Goal: Communication & Community: Answer question/provide support

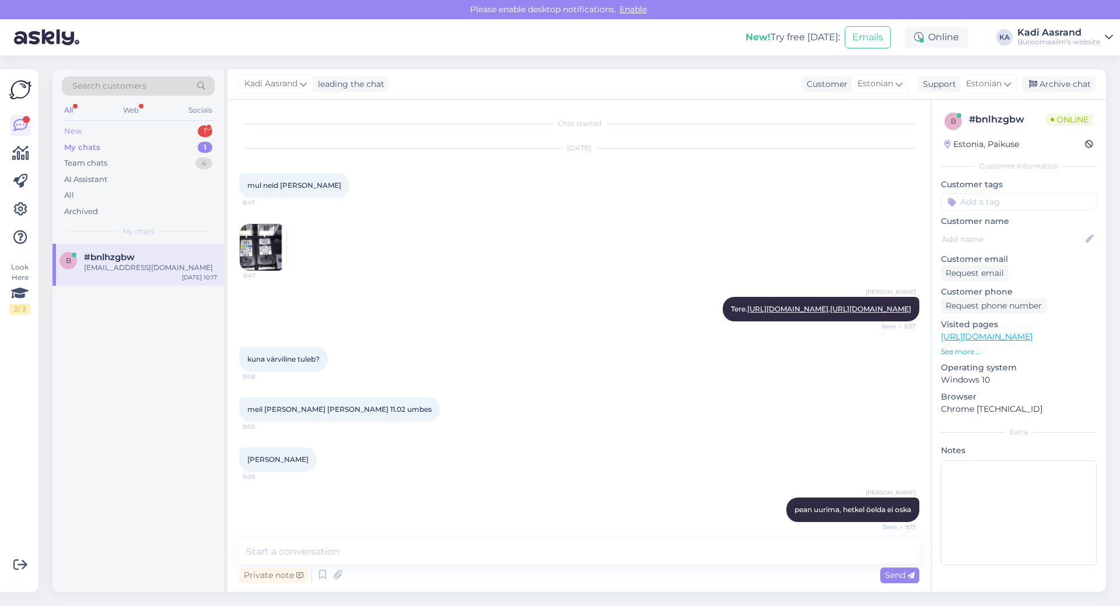
click at [128, 131] on div "New 1" at bounding box center [138, 131] width 153 height 16
click at [150, 260] on div "#svsafjvo" at bounding box center [150, 257] width 133 height 10
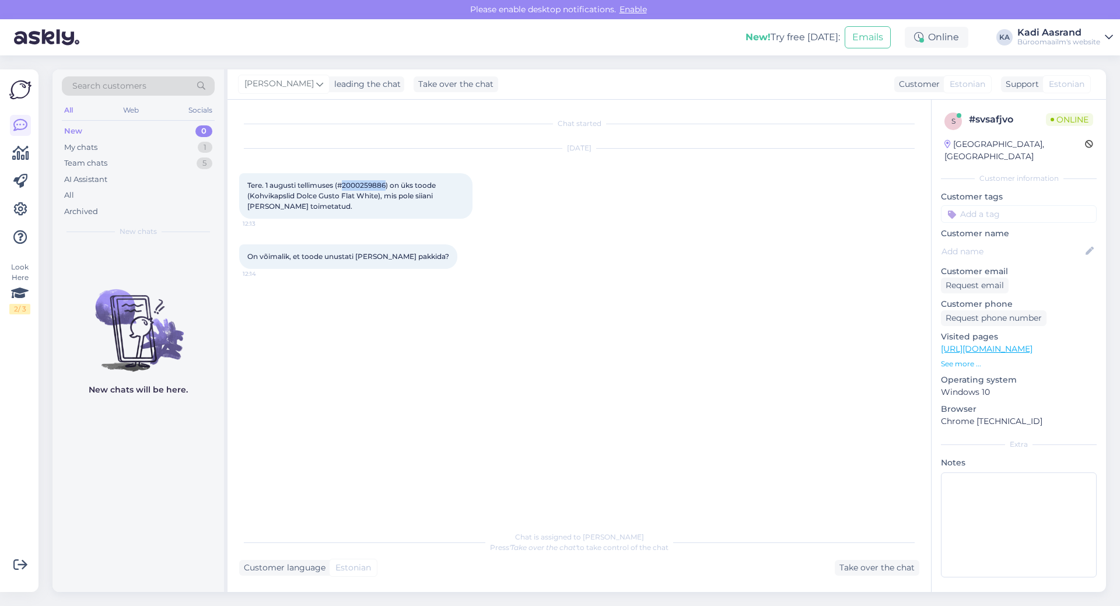
drag, startPoint x: 343, startPoint y: 184, endPoint x: 387, endPoint y: 184, distance: 44.3
click at [387, 184] on span "Tere. 1 augusti tellimuses (#2000259886) on üks toode (Kohvikapslid Dolce Gusto…" at bounding box center [342, 196] width 190 height 30
copy span "2000259886"
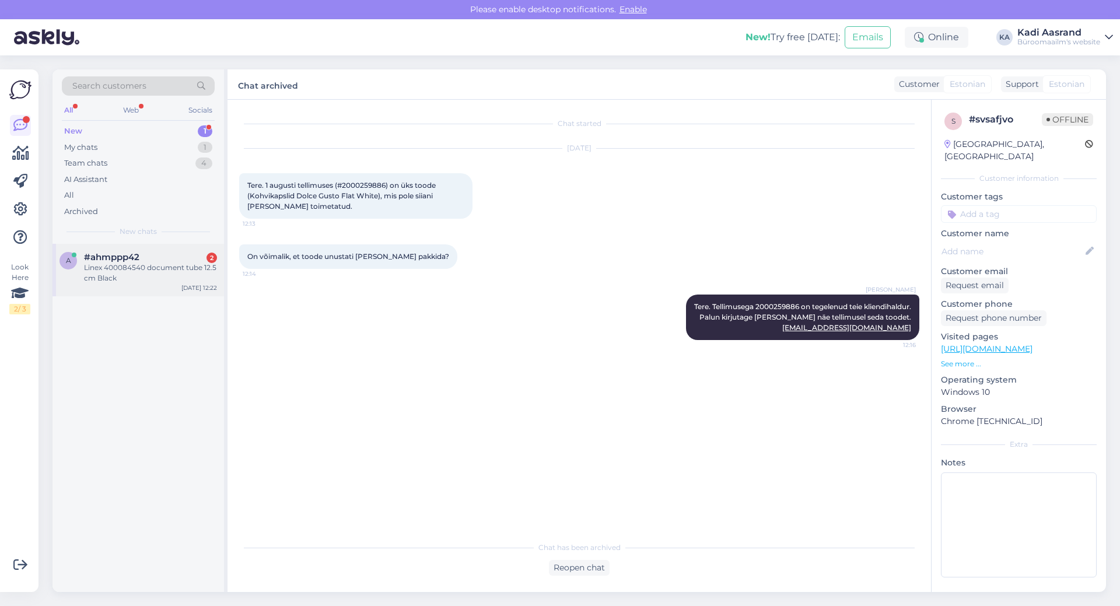
click at [125, 276] on div "Linex 400084540 document tube 12.5 cm Black" at bounding box center [150, 272] width 133 height 21
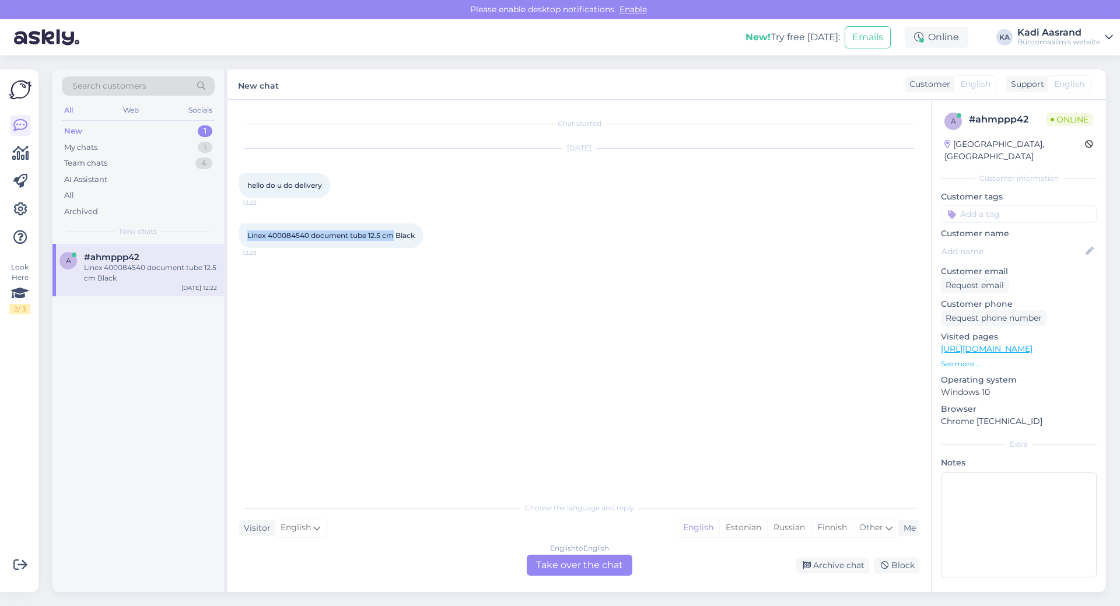
drag, startPoint x: 247, startPoint y: 236, endPoint x: 391, endPoint y: 233, distance: 144.1
click at [391, 233] on span "Linex 400084540 document tube 12.5 cm Black" at bounding box center [330, 235] width 167 height 9
drag, startPoint x: 340, startPoint y: 250, endPoint x: 306, endPoint y: 232, distance: 38.6
click at [339, 250] on div "Linex 400084540 document tube 12.5 cm Black 12:23" at bounding box center [579, 236] width 680 height 50
click at [269, 236] on span "Linex 400084540 document tube 12.5 cm Black" at bounding box center [330, 235] width 167 height 9
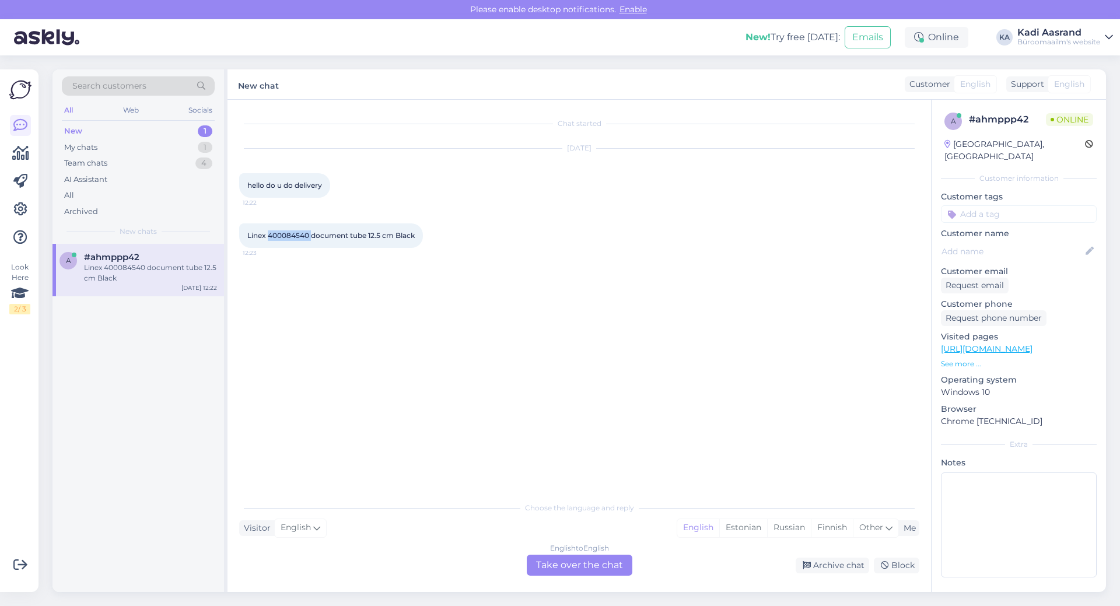
click at [270, 236] on span "Linex 400084540 document tube 12.5 cm Black" at bounding box center [330, 235] width 167 height 9
click at [751, 527] on div "Estonian" at bounding box center [743, 527] width 48 height 17
click at [556, 569] on div "English to Estonian Take over the chat" at bounding box center [580, 565] width 106 height 21
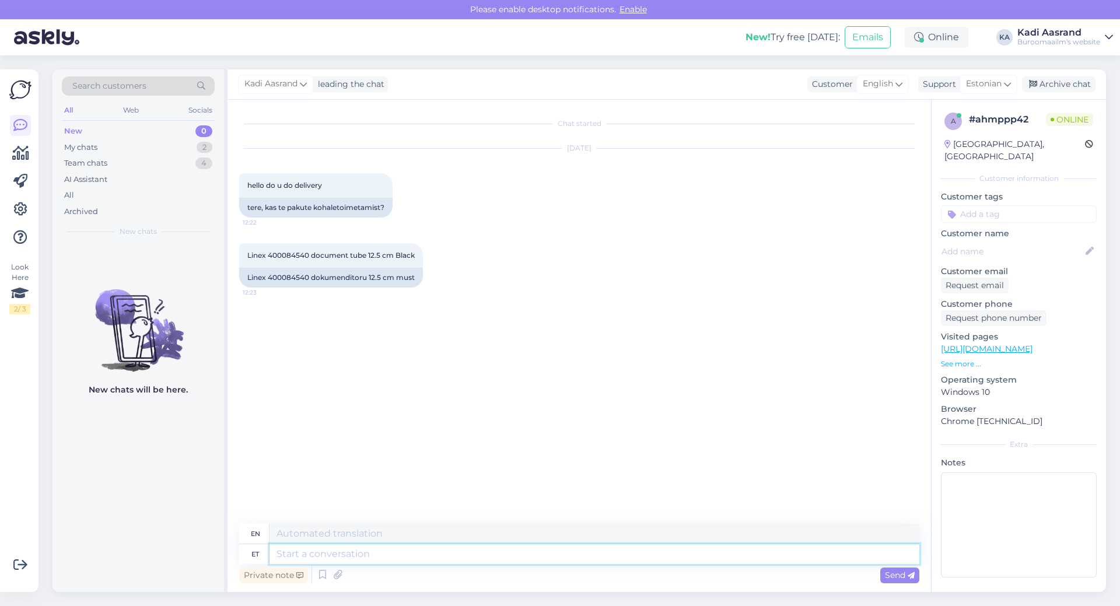
click at [380, 549] on textarea at bounding box center [594, 554] width 650 height 20
type textarea "Tere,"
type textarea "Hello,"
type textarea "Tere, ikka"
type textarea "Hello, still"
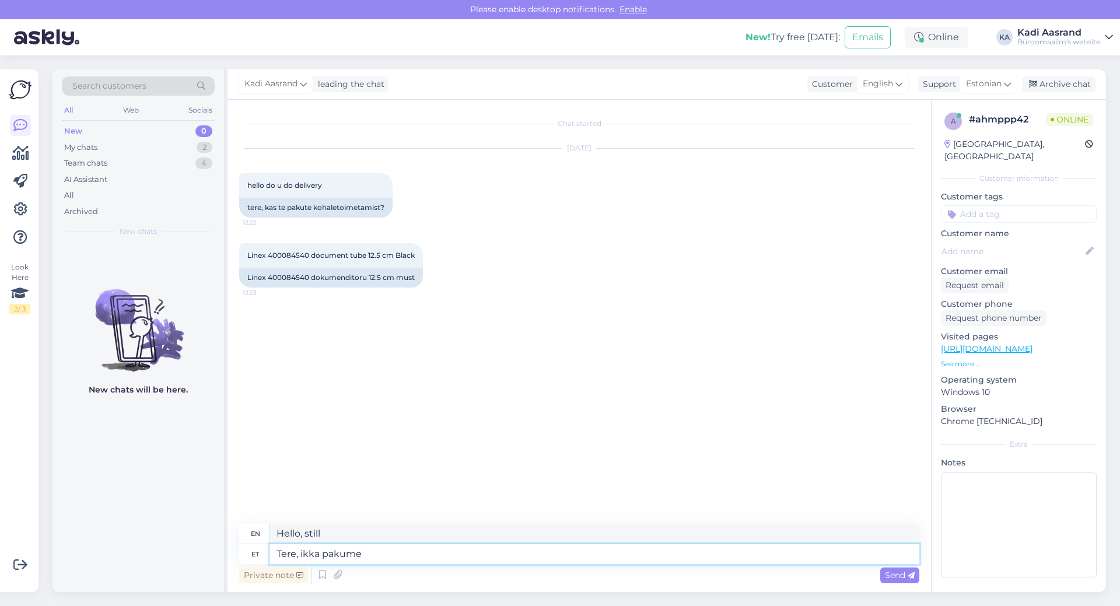
type textarea "Tere, ikka pakume"
type textarea "Hello, we still offer"
type textarea "Tere, ikka pakume Kulleriga ees"
type textarea "Hello, we still offer courier services."
type textarea "Tere, ikka [PERSON_NAME] eesti"
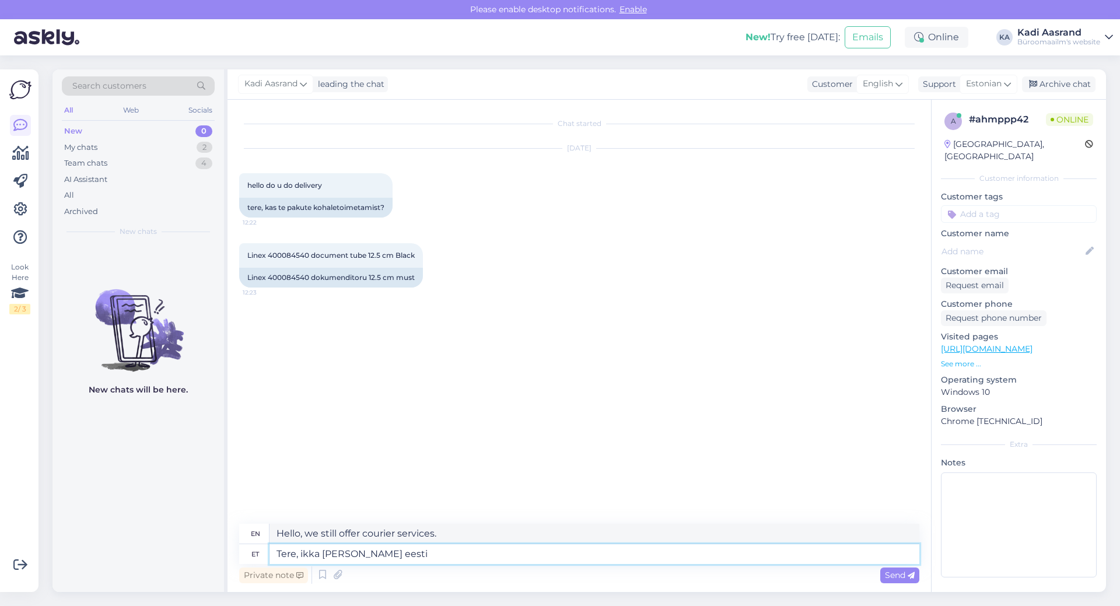
type textarea "Hello, we still offer Estonian with [PERSON_NAME]."
type textarea "Tere, ikka pakume Kulleriga eesti piires"
type textarea "Hello, we still deliver by courier within [GEOGRAPHIC_DATA]."
type textarea "Tere, ikka pakume Kulleriga eesti piires on toomine"
type textarea "Hello, we still offer delivery by courier within [GEOGRAPHIC_DATA]."
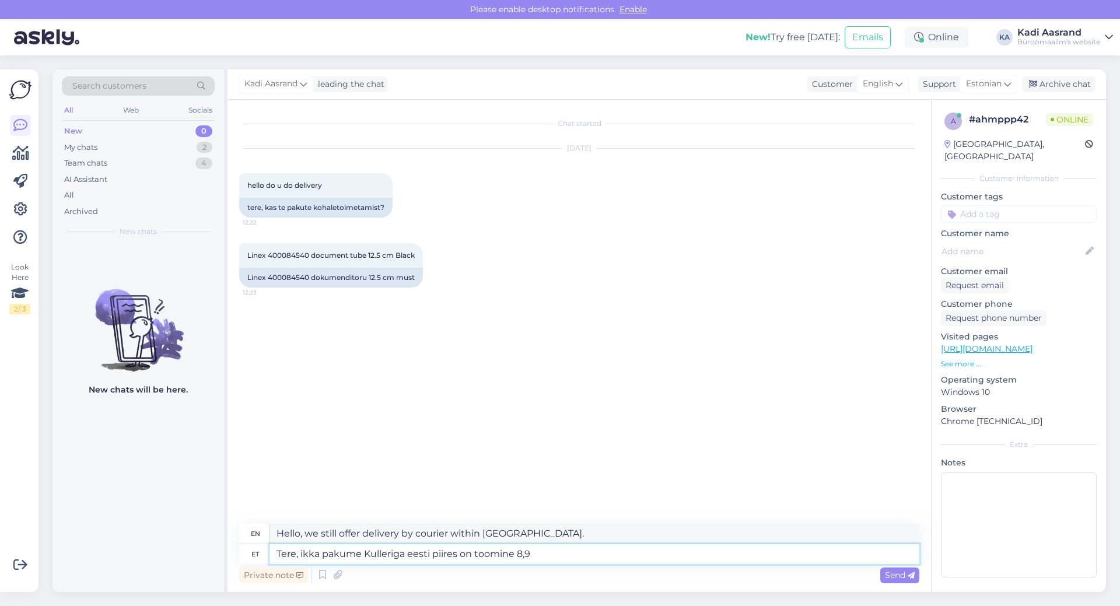
type textarea "Tere, ikka pakume Kulleriga eesti piires on toomine 8,90"
type textarea "Hello, we still offer delivery by courier within [GEOGRAPHIC_DATA], the price i…"
type textarea "Tere, ikka pakume [PERSON_NAME] eesti piires on toomine 8,90eur"
type textarea "Hello, we still offer delivery by courier within [GEOGRAPHIC_DATA], the price i…"
type textarea "Tere, ikka pakume [PERSON_NAME] eesti piires on toomine 8,90eur"
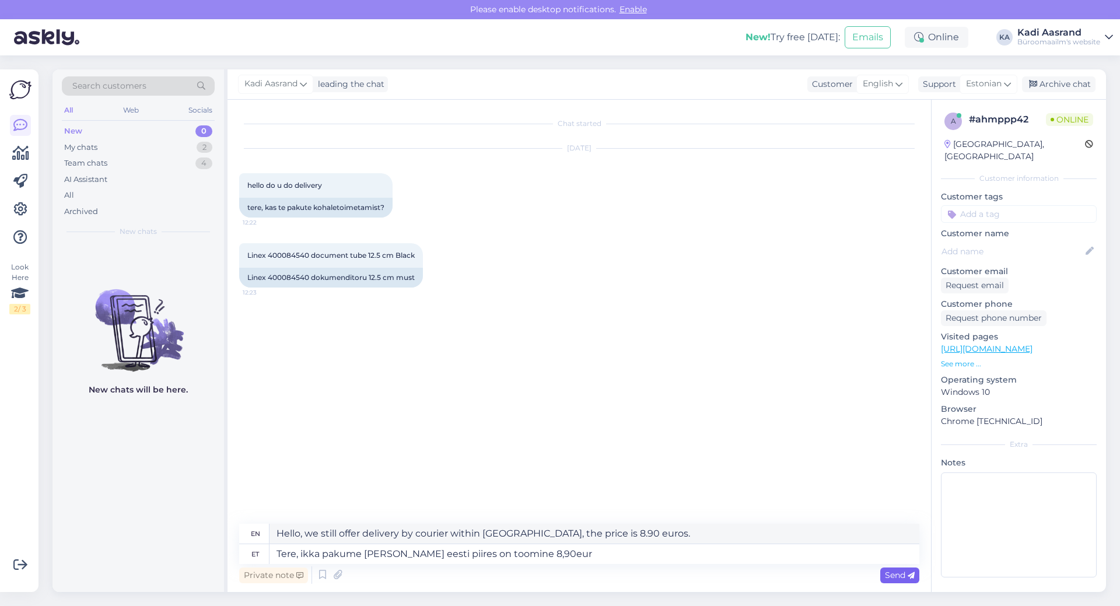
click at [891, 577] on span "Send" at bounding box center [900, 575] width 30 height 10
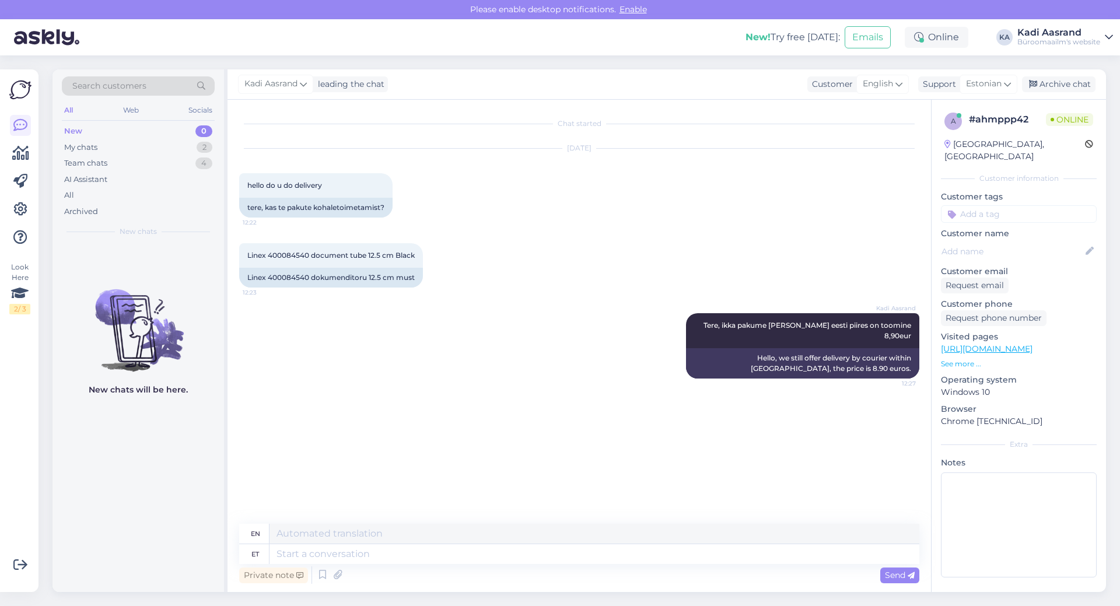
click at [462, 445] on div "Chat started [DATE] hello do u do delivery 12:22 tere, kas te pakute kohaletoim…" at bounding box center [584, 312] width 690 height 402
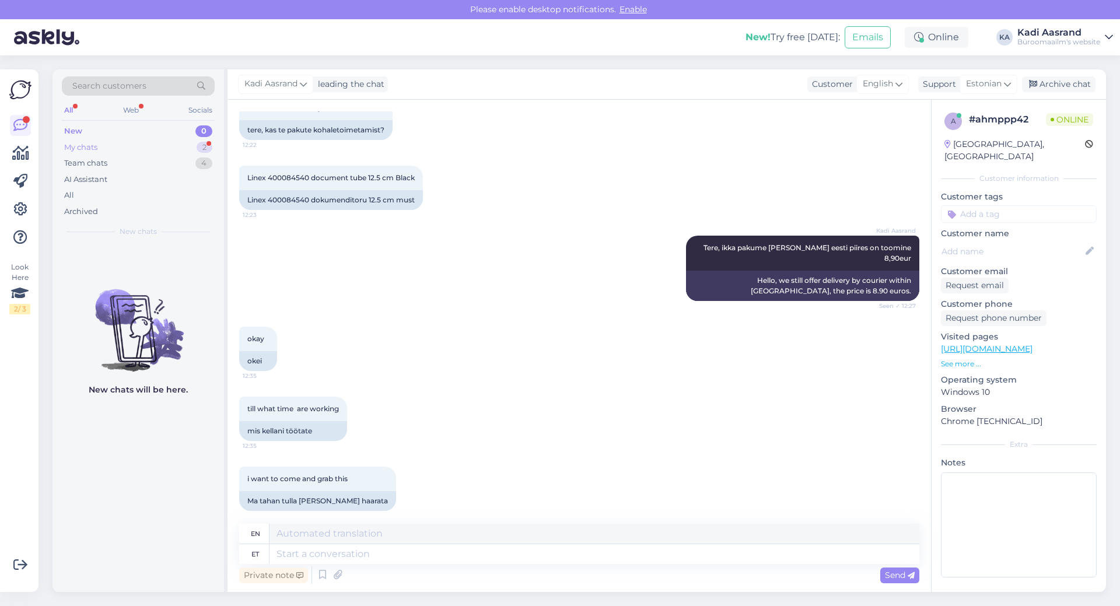
click at [112, 146] on div "My chats 2" at bounding box center [138, 147] width 153 height 16
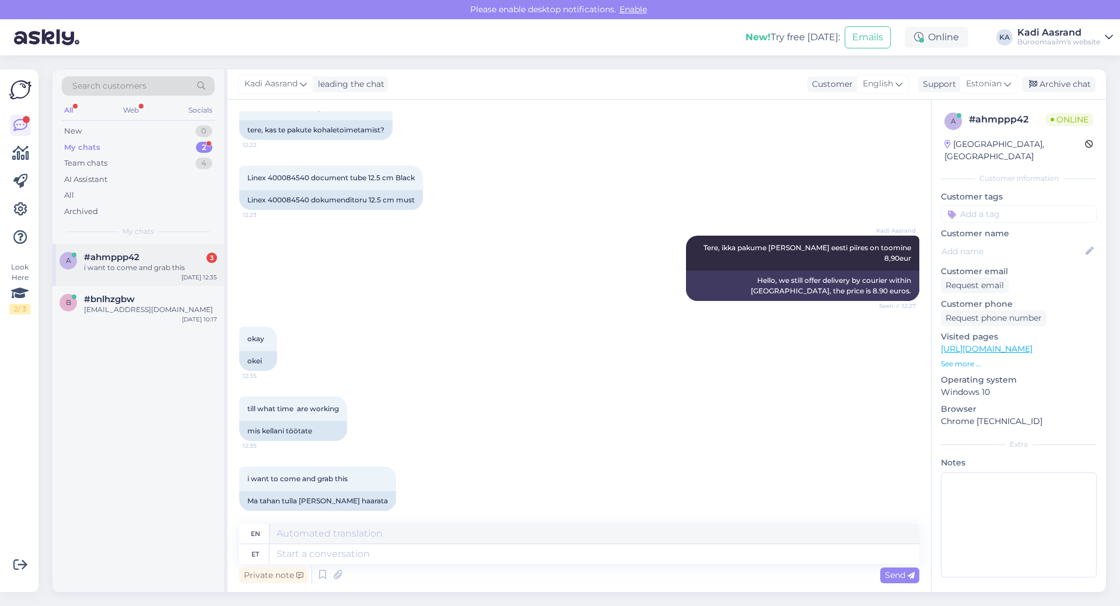
click at [129, 263] on div "i want to come and grab this" at bounding box center [150, 267] width 133 height 10
click at [374, 552] on textarea at bounding box center [594, 554] width 650 height 20
type textarea "Kauplused"
type textarea "Stores"
type textarea "Kauplused on"
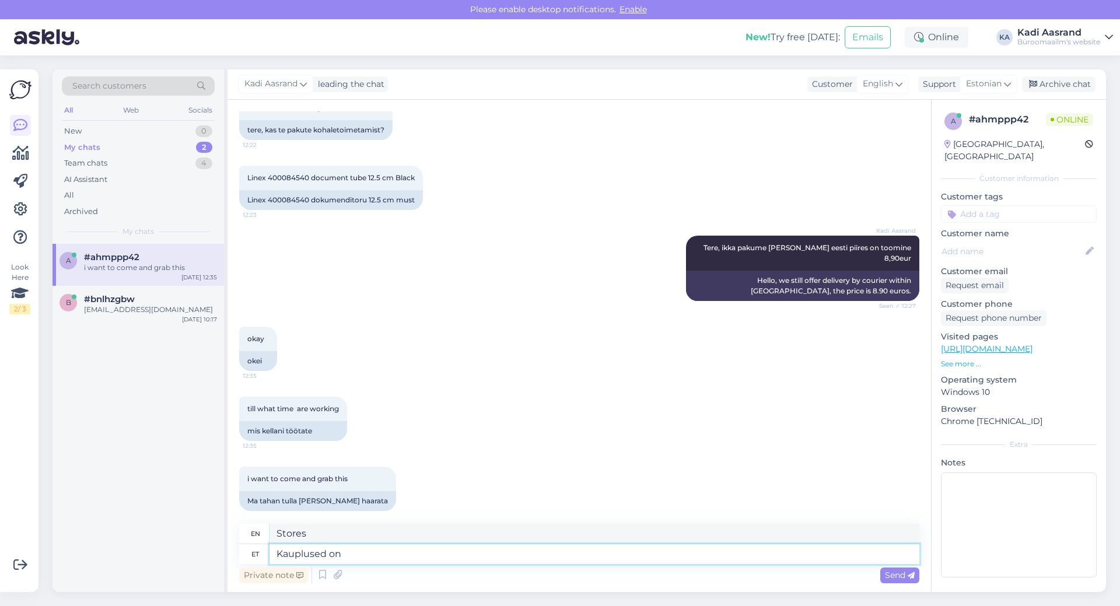
type textarea "The stores are"
type textarea "Kauplused on avatud"
type textarea "Stores are open"
type textarea "Kauplused on avatud kella"
type textarea "Stores are open from 00:00 to 18:00."
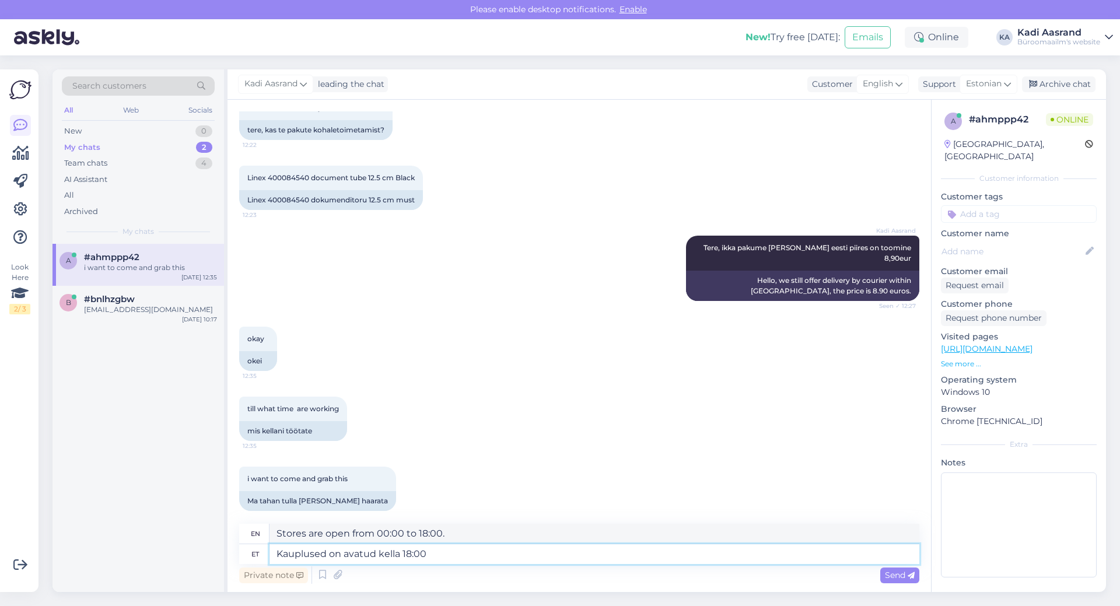
type textarea "Kauplused on avatud kella 18:00"
type textarea "Stores open at 6:00 PM"
type textarea "Kauplused on avatud kella 18:00,"
type textarea "Shops are open from 6:00 PM,"
type textarea "Kauplused on avatud kella 18:00, [PERSON_NAME] t"
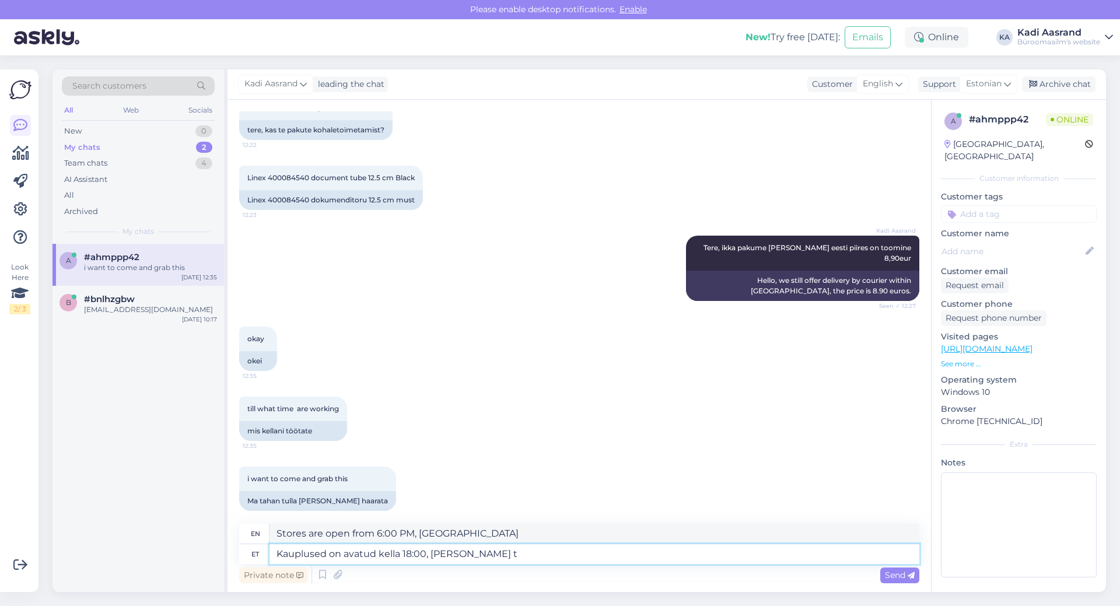
type textarea "Stores are open from 6:00 PM, [GEOGRAPHIC_DATA] t"
type textarea "Kauplused on avatud kella 18:00, [PERSON_NAME][GEOGRAPHIC_DATA]"
type textarea "Stores are open from 6:00 PM, [PERSON_NAME][GEOGRAPHIC_DATA]"
type textarea "Kauplused on avatud kella 18:00, [PERSON_NAME][GEOGRAPHIC_DATA] ja"
type textarea "Stores are open from 6:00 PM, [PERSON_NAME][GEOGRAPHIC_DATA] and"
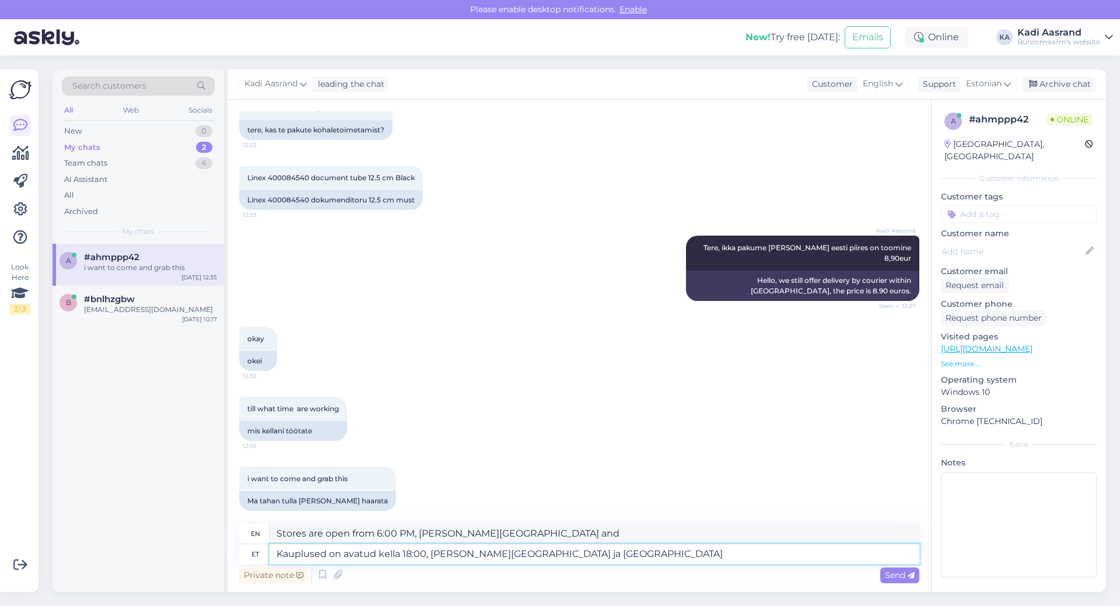
type textarea "Kauplused on avatud kella 18:00, [PERSON_NAME][GEOGRAPHIC_DATA] ja [GEOGRAPHIC_…"
type textarea "Stores are open from 6:00 PM, [PERSON_NAME][GEOGRAPHIC_DATA] and [GEOGRAPHIC_DA…"
type textarea "Kauplused on avatud kella 18:00, [PERSON_NAME][GEOGRAPHIC_DATA] ja Valga kauplus"
type textarea "Stores are open from 6:00 PM, [PERSON_NAME][GEOGRAPHIC_DATA] and Valga stores"
type textarea "Kauplused on avatud kella 18:00, [PERSON_NAME][GEOGRAPHIC_DATA] ja Valga kauplu…"
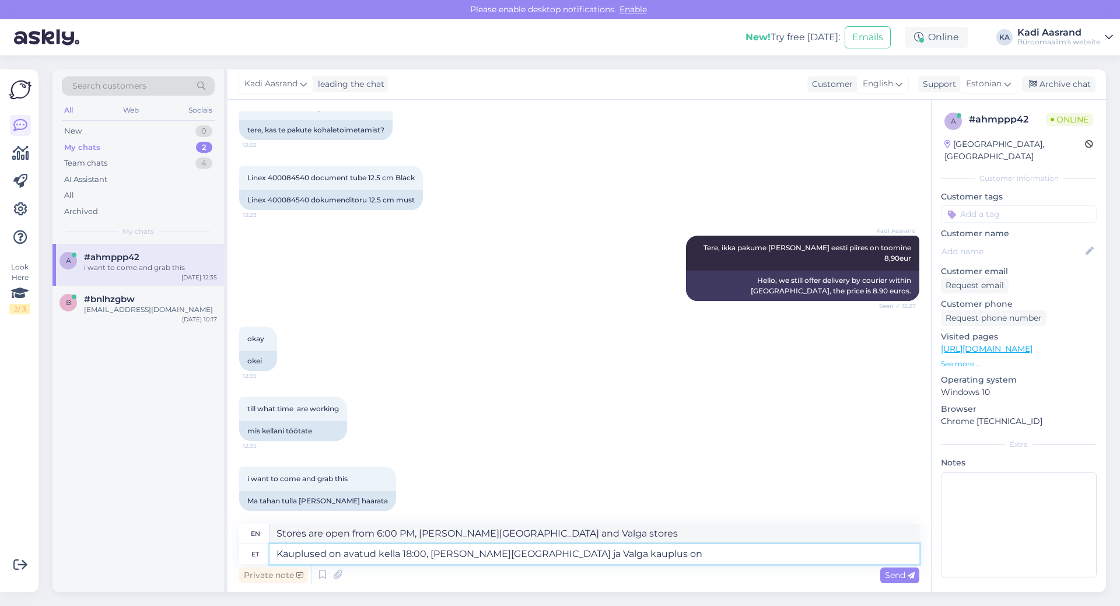
type textarea "Stores are open from 6:00 PM, [PERSON_NAME][GEOGRAPHIC_DATA] and Valga stores a…"
type textarea "Kauplused on avatud kella 18:00, [PERSON_NAME][GEOGRAPHIC_DATA] ja Valga kauplu…"
type textarea "Stores are open from 6:00 PM, [PERSON_NAME][GEOGRAPHIC_DATA] and Valga stores a…"
type textarea "Kauplused on avatud kella 18:00, [PERSON_NAME][GEOGRAPHIC_DATA] ja Valga kauplu…"
type textarea "Stores are open from 6:00 PM, [PERSON_NAME][GEOGRAPHIC_DATA] and Valga stores a…"
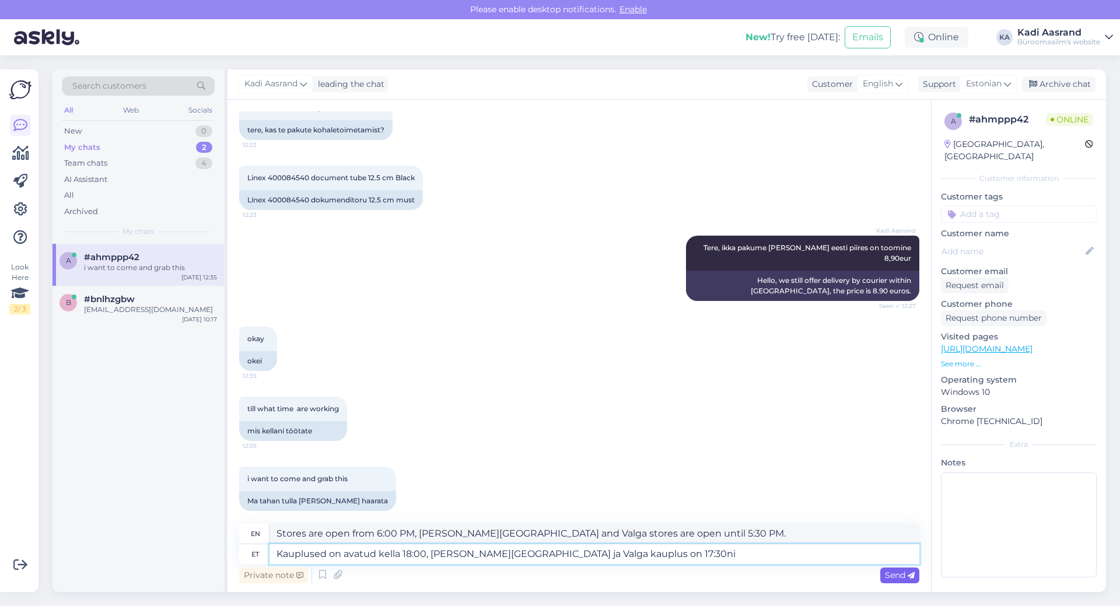
type textarea "Kauplused on avatud kella 18:00, [PERSON_NAME][GEOGRAPHIC_DATA] ja Valga kauplu…"
click at [899, 577] on span "Send" at bounding box center [900, 575] width 30 height 10
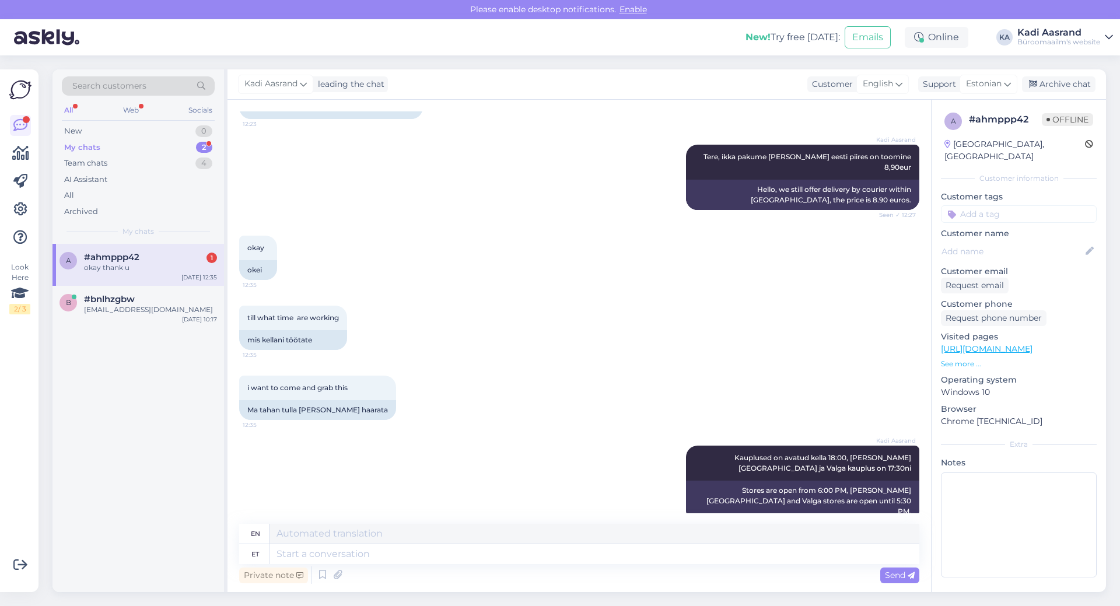
scroll to position [239, 0]
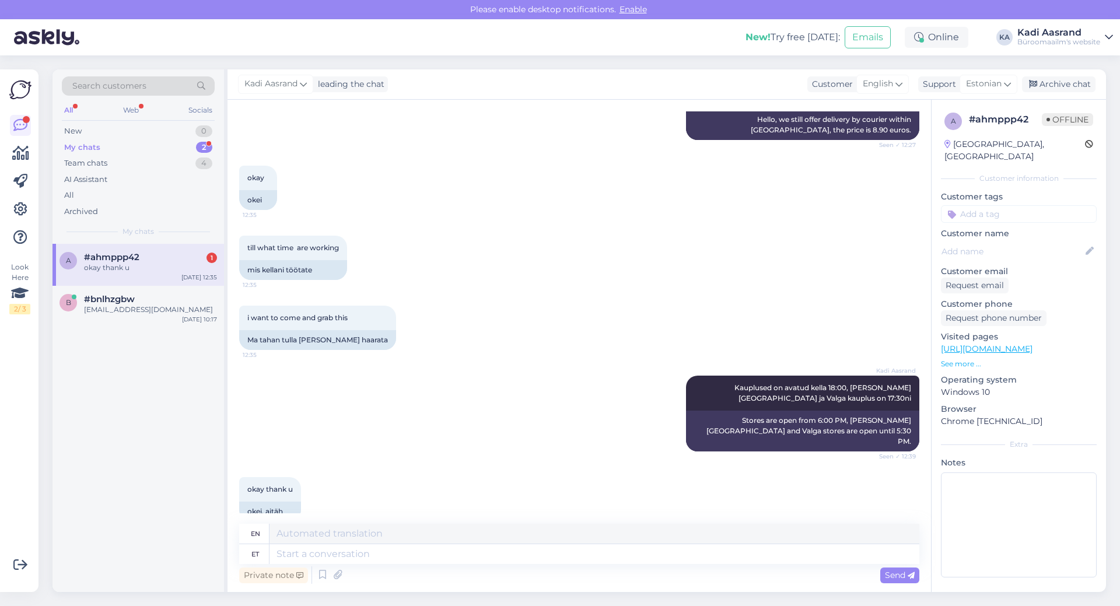
click at [108, 272] on div "okay thank u" at bounding box center [150, 267] width 133 height 10
click at [475, 558] on textarea at bounding box center [594, 554] width 650 height 20
type textarea "Palun"
type textarea "Please"
type textarea "[PERSON_NAME]"
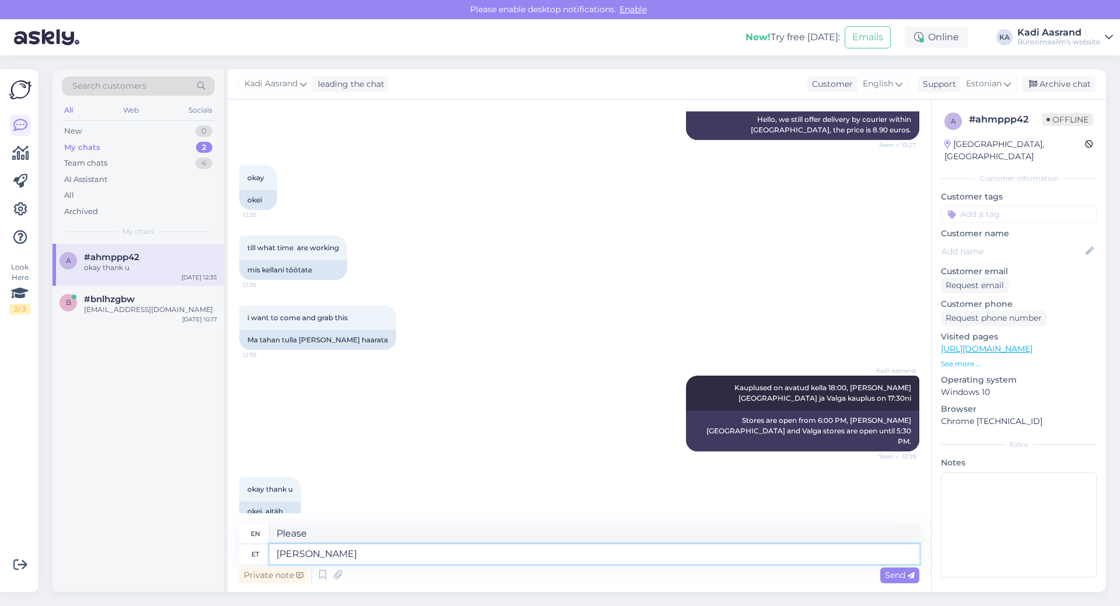
type textarea "Please and"
type textarea "[PERSON_NAME] [PERSON_NAME]"
type textarea "Please and nice"
type textarea "[PERSON_NAME] [PERSON_NAME] päeva"
type textarea "Please and have a nice day."
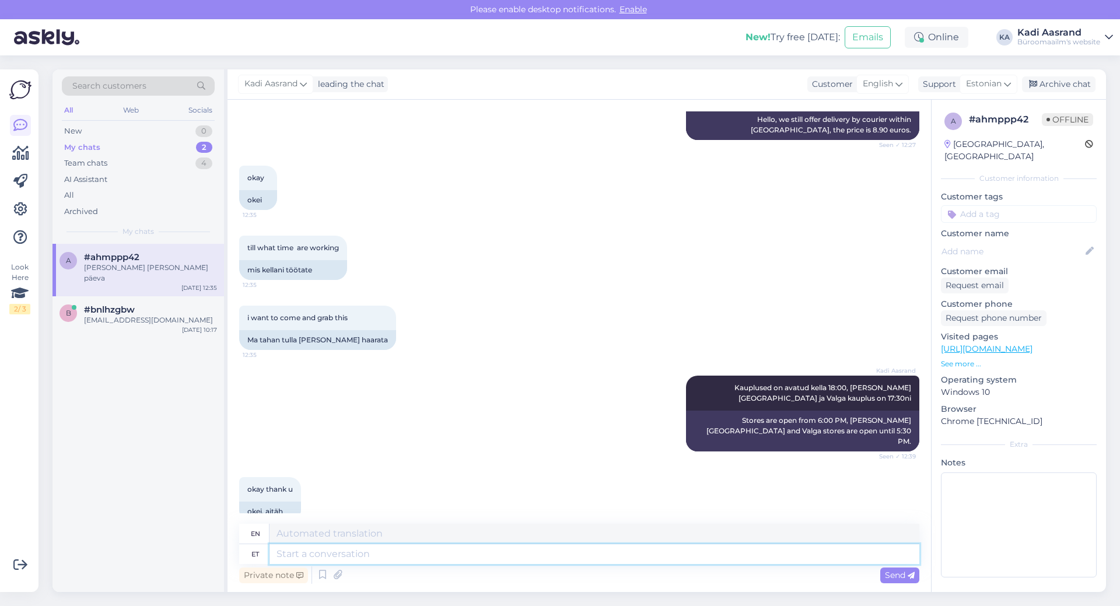
scroll to position [308, 0]
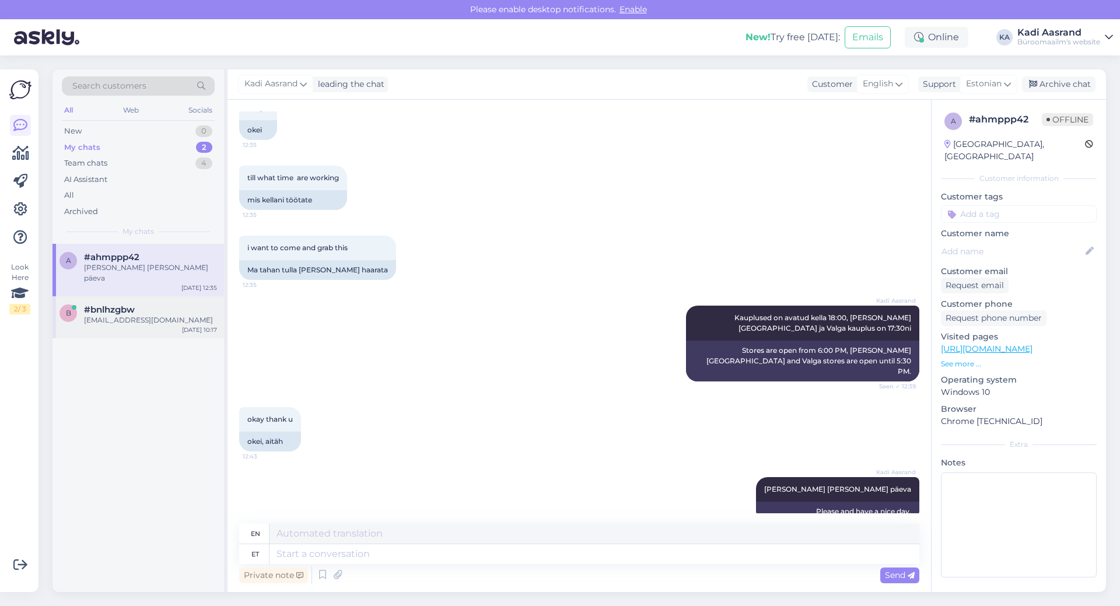
click at [120, 315] on div "[EMAIL_ADDRESS][DOMAIN_NAME]" at bounding box center [150, 320] width 133 height 10
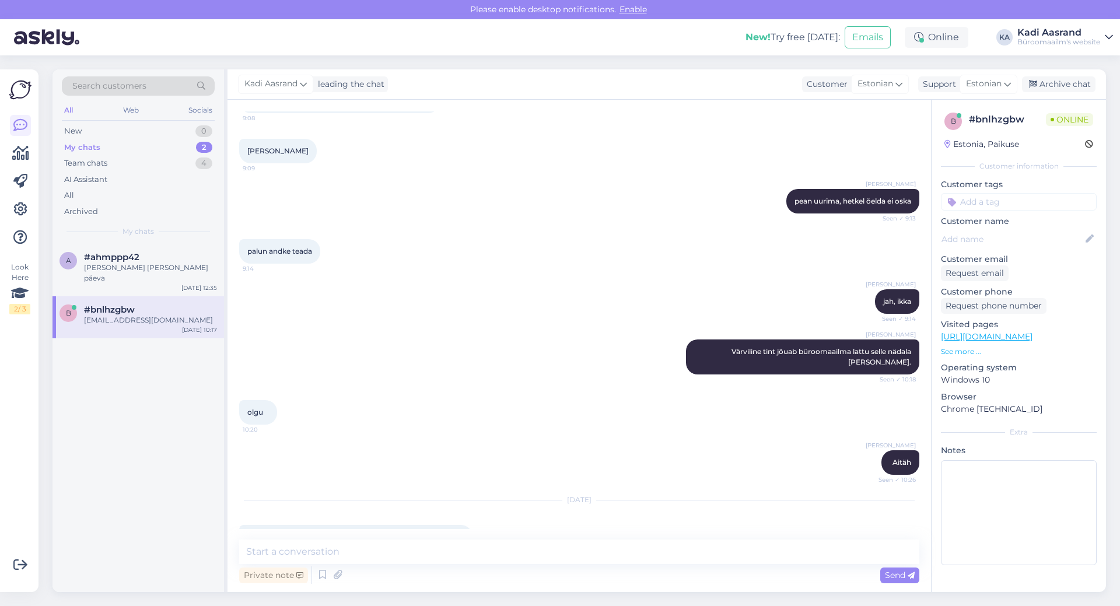
scroll to position [5749, 0]
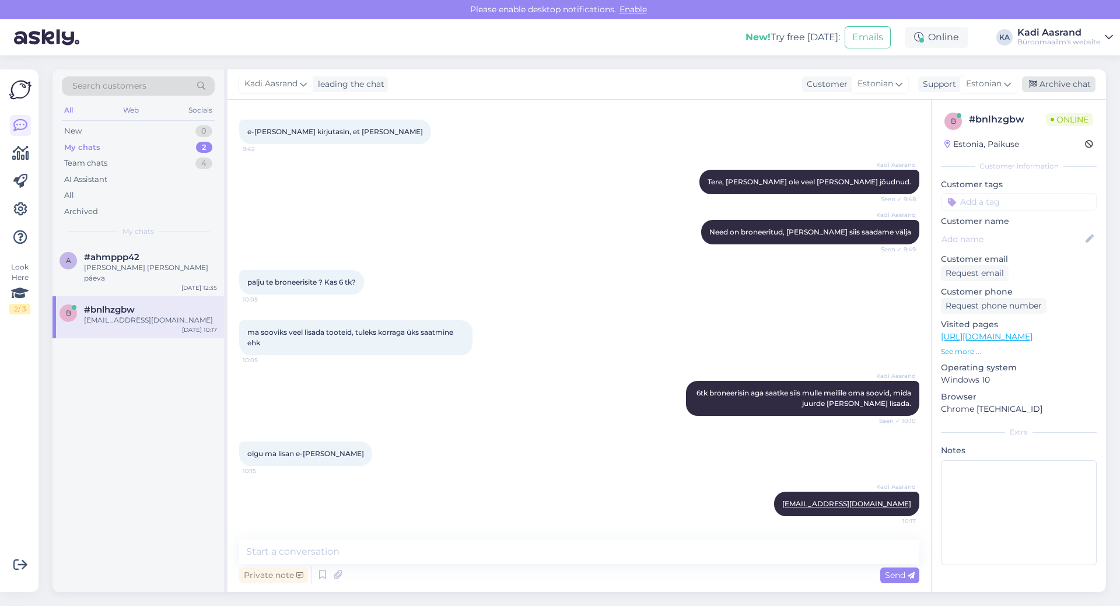
click at [1083, 89] on div "Archive chat" at bounding box center [1058, 84] width 73 height 16
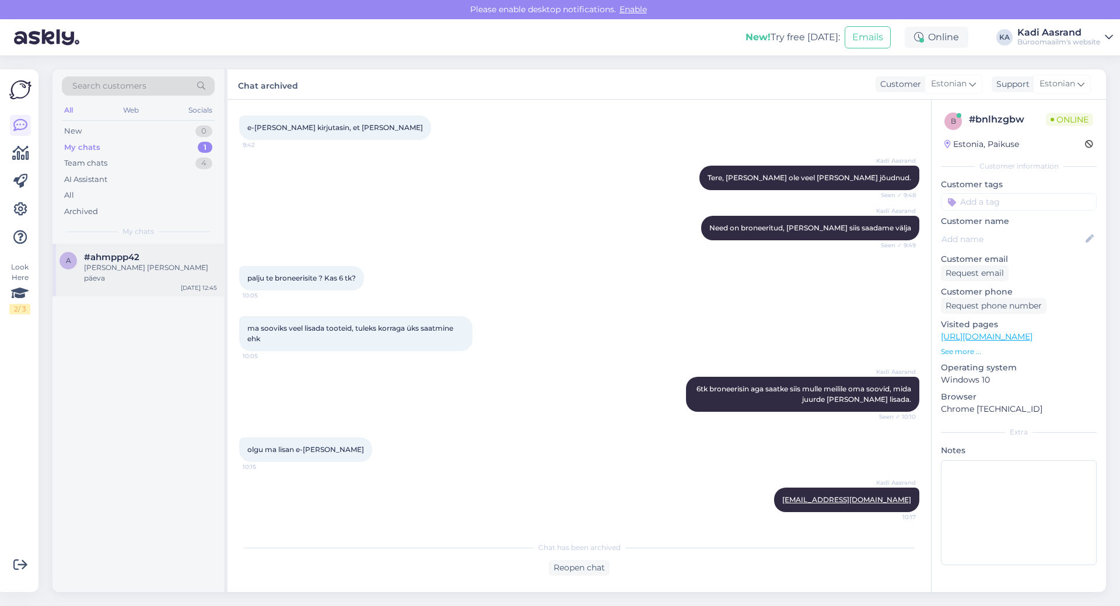
click at [211, 283] on div "[DATE] 12:45" at bounding box center [199, 287] width 36 height 9
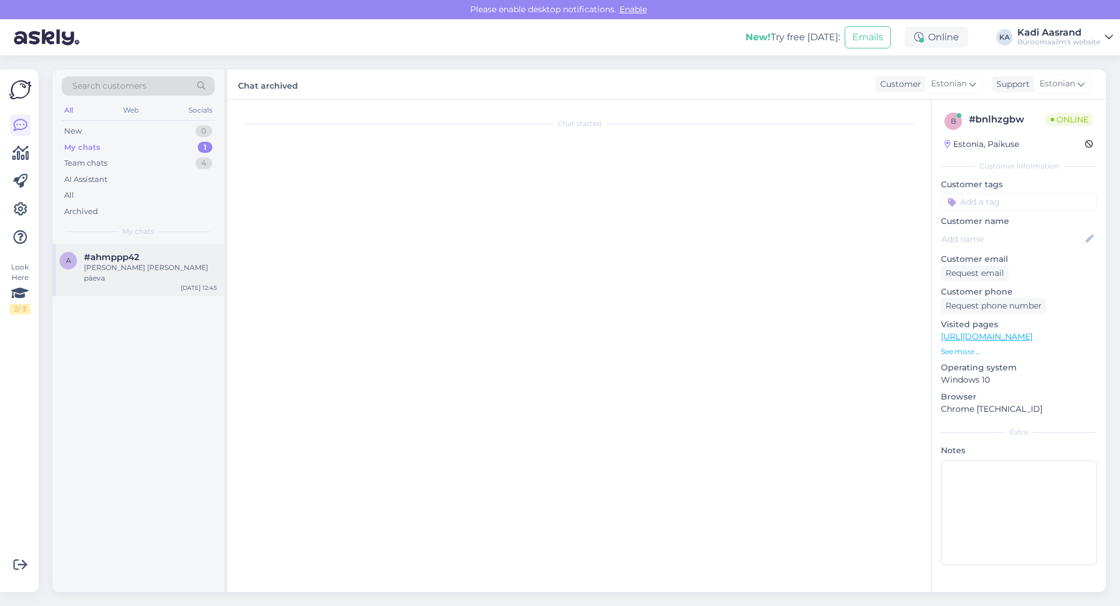
scroll to position [308, 0]
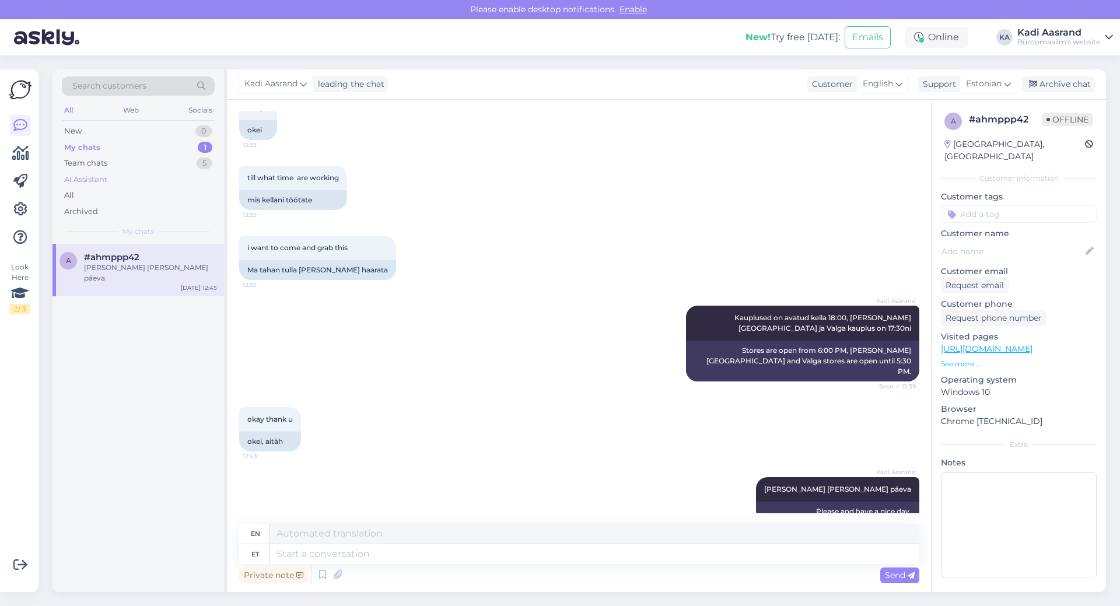
click at [142, 172] on div "AI Assistant" at bounding box center [138, 179] width 153 height 16
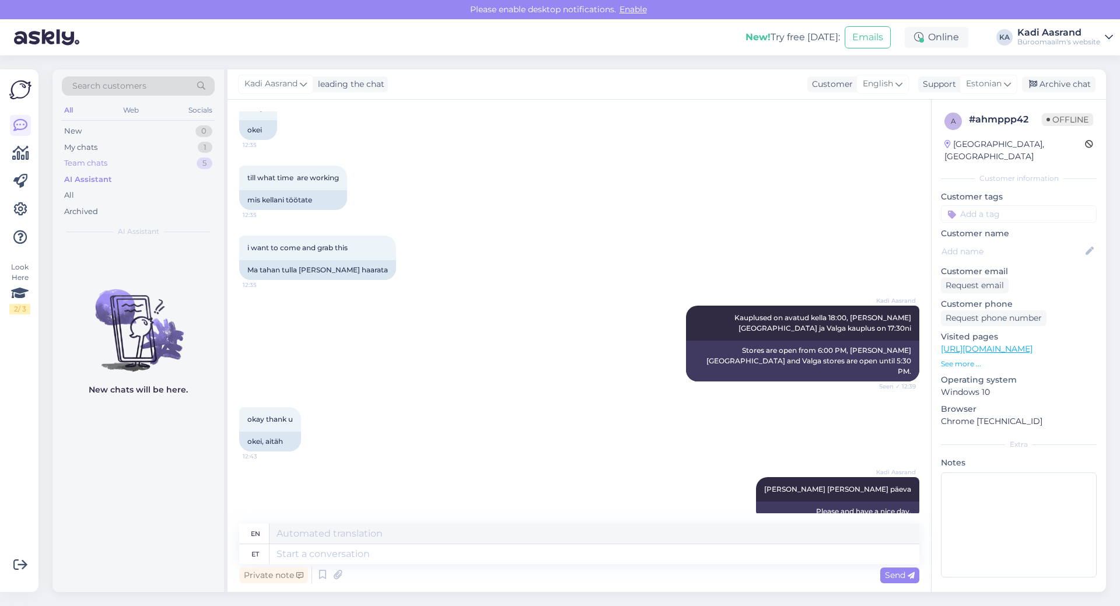
click at [145, 163] on div "Team chats 5" at bounding box center [138, 163] width 153 height 16
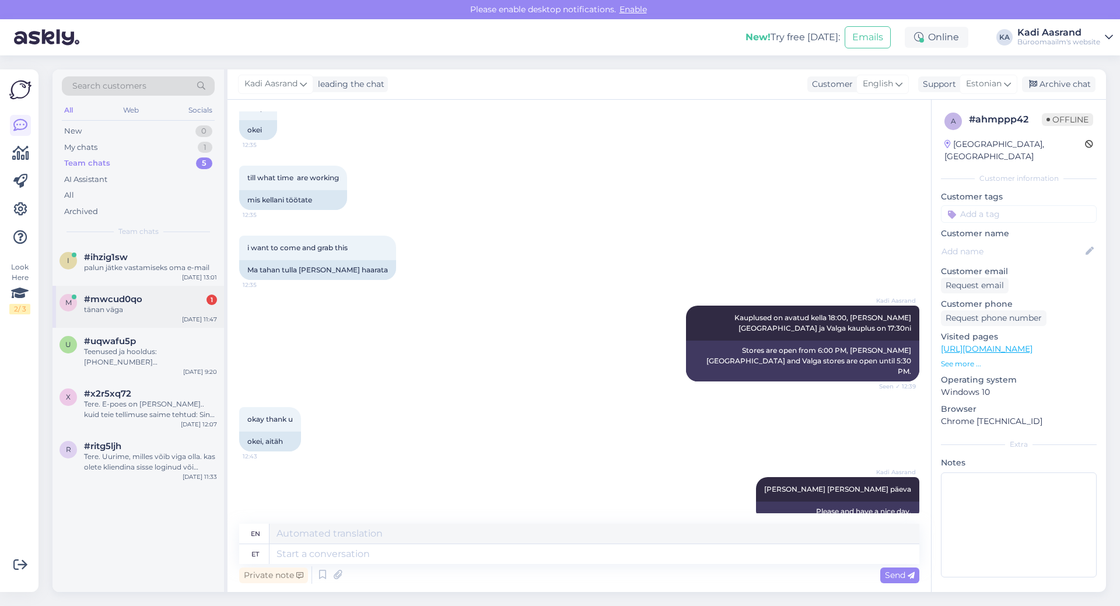
click at [185, 317] on div "[DATE] 11:47" at bounding box center [199, 319] width 35 height 9
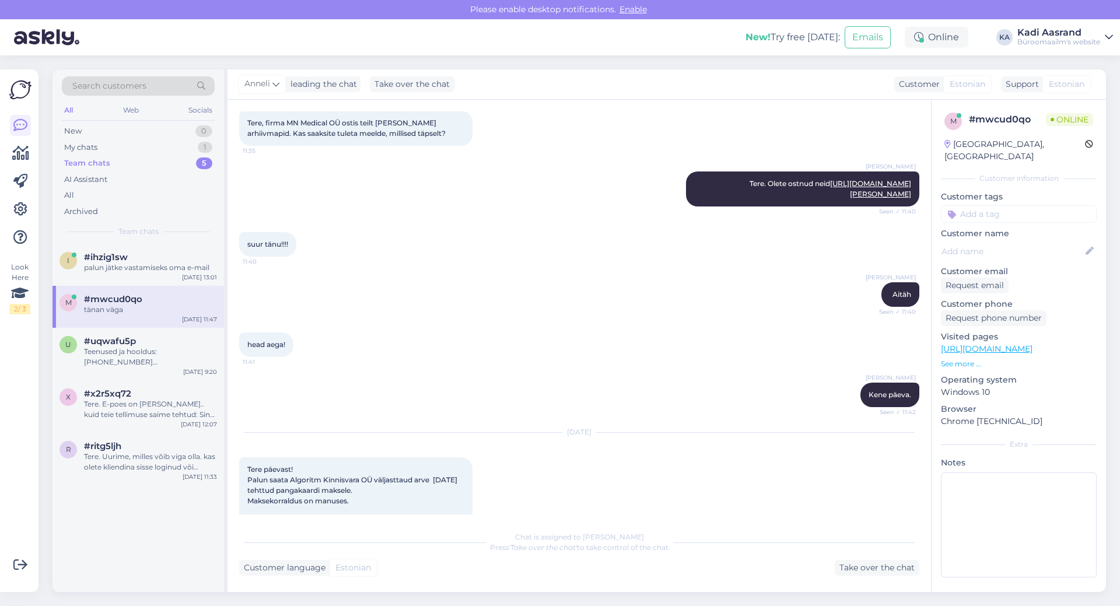
scroll to position [1835, 0]
